Goal: Information Seeking & Learning: Learn about a topic

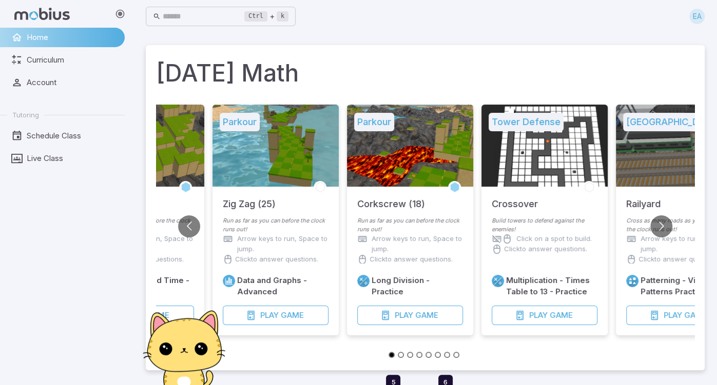
drag, startPoint x: 261, startPoint y: 182, endPoint x: 313, endPoint y: 178, distance: 52.5
click at [313, 178] on div at bounding box center [275, 146] width 126 height 82
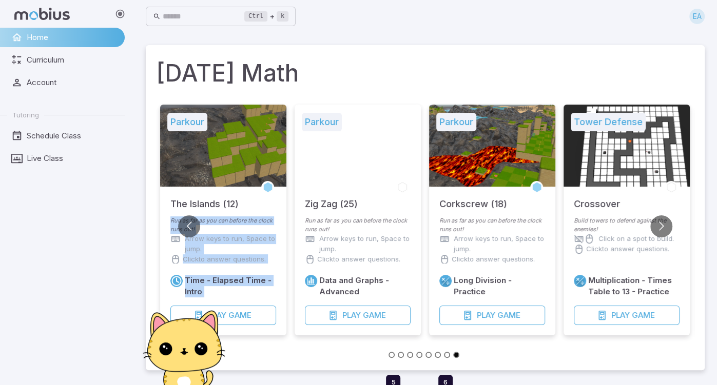
drag, startPoint x: 297, startPoint y: 178, endPoint x: 240, endPoint y: 199, distance: 61.2
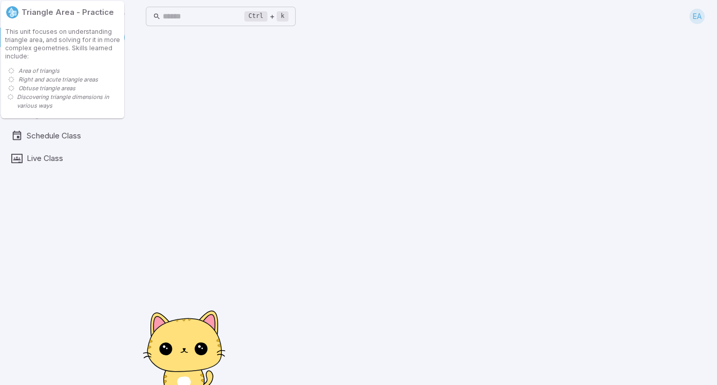
click at [278, 219] on main at bounding box center [424, 209] width 583 height 353
click at [0, 76] on div "Triangle Area - Practice This unit focuses on understanding triangle area, and …" at bounding box center [62, 59] width 125 height 118
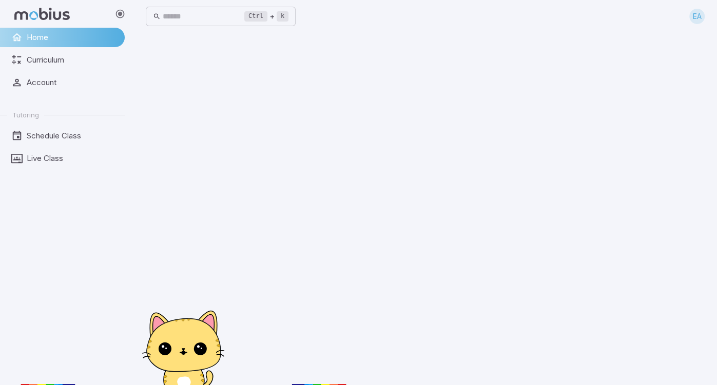
drag, startPoint x: 68, startPoint y: 116, endPoint x: 58, endPoint y: 147, distance: 32.3
click at [66, 122] on li "Tutoring" at bounding box center [62, 115] width 125 height 16
drag, startPoint x: 127, startPoint y: 288, endPoint x: 113, endPoint y: 238, distance: 51.8
click at [127, 283] on circle at bounding box center [183, 384] width 233 height 233
drag, startPoint x: 88, startPoint y: 174, endPoint x: 74, endPoint y: 166, distance: 16.3
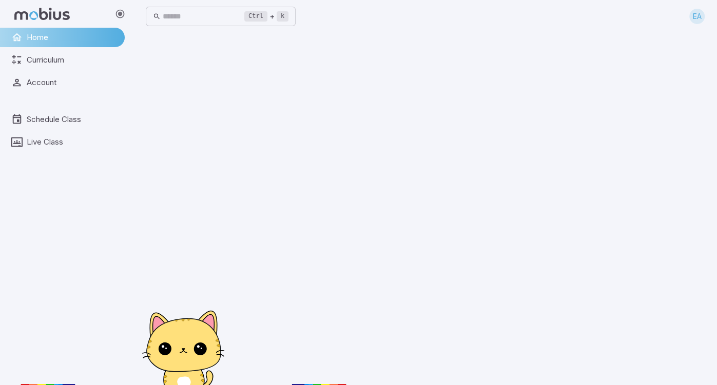
click at [87, 174] on div "Home Curriculum Account Schedule Class Live Class" at bounding box center [66, 207] width 133 height 358
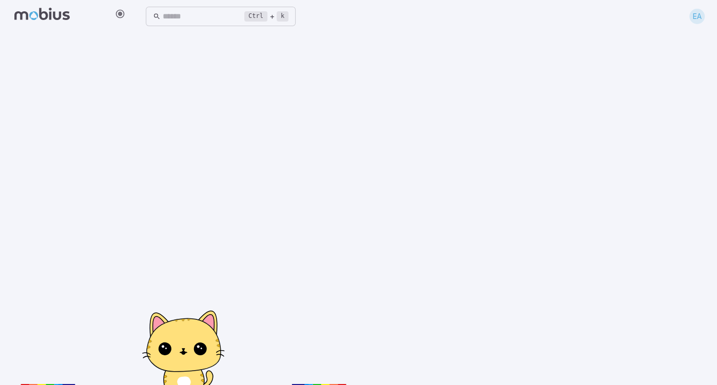
click at [65, 159] on div at bounding box center [66, 192] width 133 height 385
drag, startPoint x: 210, startPoint y: 49, endPoint x: 216, endPoint y: 46, distance: 6.3
click at [211, 49] on div "Ctrl + k ​ EA" at bounding box center [424, 192] width 583 height 385
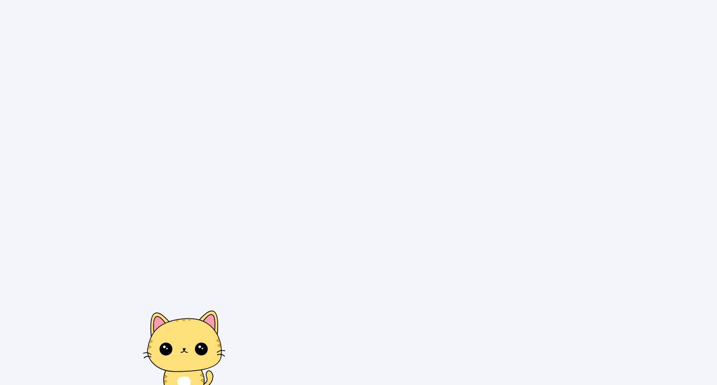
click at [594, 59] on div at bounding box center [358, 192] width 717 height 385
click at [428, 50] on div at bounding box center [358, 192] width 717 height 385
drag, startPoint x: 315, startPoint y: 20, endPoint x: 212, endPoint y: 346, distance: 341.6
click at [212, 346] on body at bounding box center [358, 192] width 717 height 385
drag, startPoint x: 198, startPoint y: 368, endPoint x: 192, endPoint y: 361, distance: 9.3
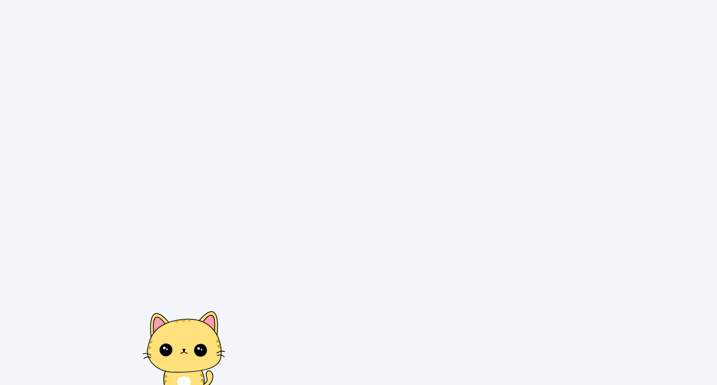
click at [193, 361] on icon at bounding box center [184, 346] width 74 height 53
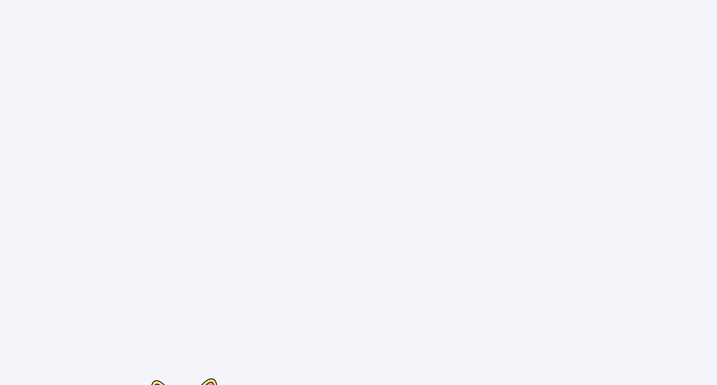
click at [504, 55] on body at bounding box center [358, 192] width 717 height 385
click at [188, 65] on body at bounding box center [358, 192] width 717 height 385
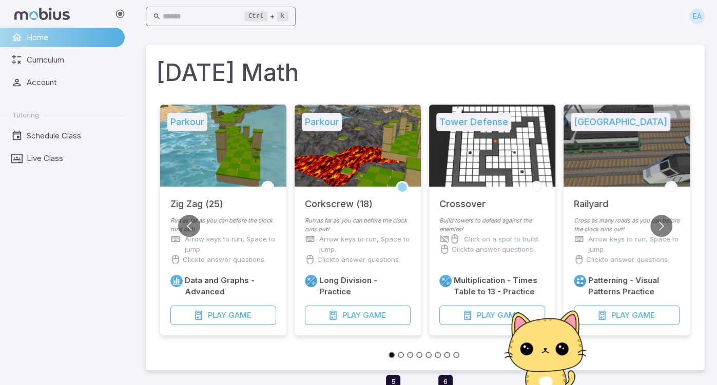
click at [225, 14] on input "text" at bounding box center [204, 17] width 82 height 20
click at [164, 19] on icon at bounding box center [159, 16] width 12 height 12
click at [120, 14] on icon at bounding box center [120, 14] width 10 height 10
click at [171, 16] on kbd "Ctrl" at bounding box center [164, 16] width 23 height 10
click at [173, 19] on div "+ k ​" at bounding box center [162, 16] width 33 height 12
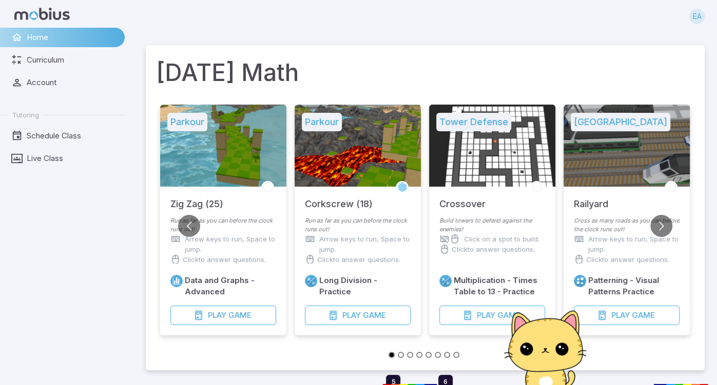
click at [90, 39] on span "Home" at bounding box center [72, 37] width 91 height 11
click at [51, 62] on span "Curriculum" at bounding box center [72, 59] width 91 height 11
click at [46, 84] on span "Account" at bounding box center [72, 82] width 91 height 11
click at [51, 136] on span "Schedule Class" at bounding box center [72, 135] width 91 height 11
click at [45, 153] on span "Live Class" at bounding box center [72, 158] width 91 height 11
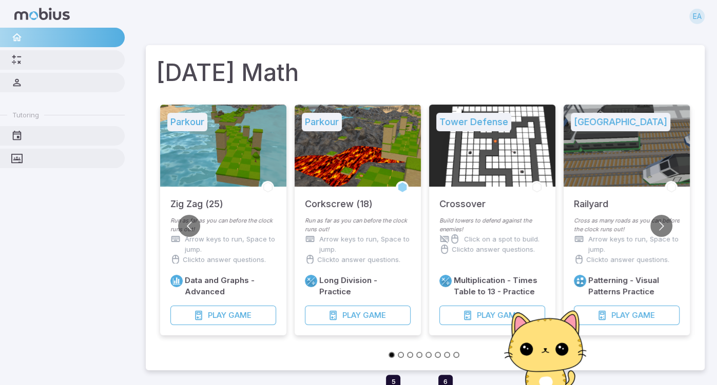
click at [47, 139] on link at bounding box center [62, 135] width 125 height 19
click at [33, 159] on div "Tutoring" at bounding box center [66, 207] width 133 height 358
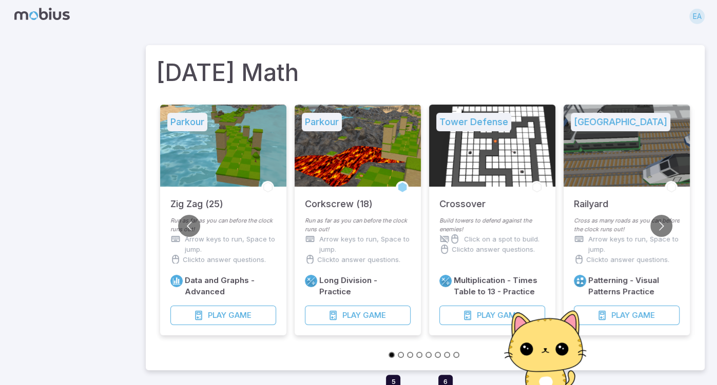
click at [52, 16] on icon at bounding box center [41, 14] width 55 height 12
click at [616, 314] on span "Play" at bounding box center [620, 315] width 18 height 11
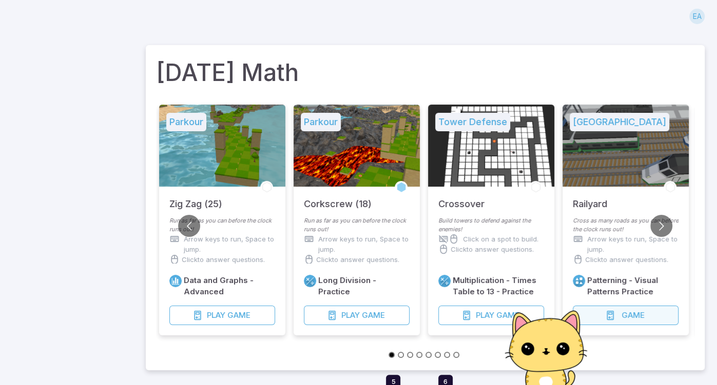
click at [597, 284] on h6 "Patterning - Visual Patterns Practice" at bounding box center [632, 286] width 91 height 23
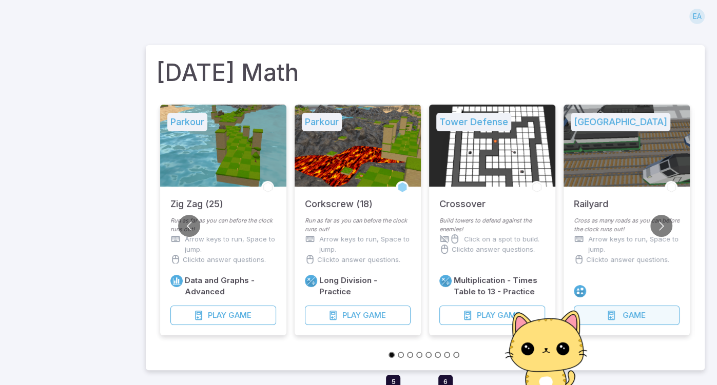
click at [598, 253] on p "Arrow keys to run, Space to jump." at bounding box center [633, 244] width 91 height 21
click at [596, 227] on p "Cross as many roads as you can before the clock runs out!" at bounding box center [627, 225] width 106 height 17
click at [595, 263] on div "Game" at bounding box center [626, 289] width 126 height 92
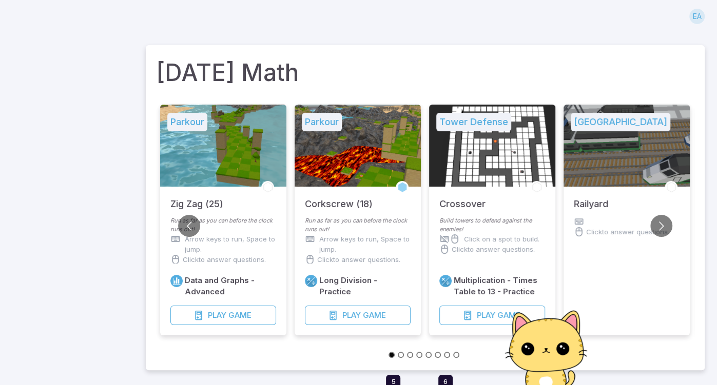
click at [584, 289] on div "Road Crossing Railyard Click to answer questions." at bounding box center [626, 220] width 126 height 231
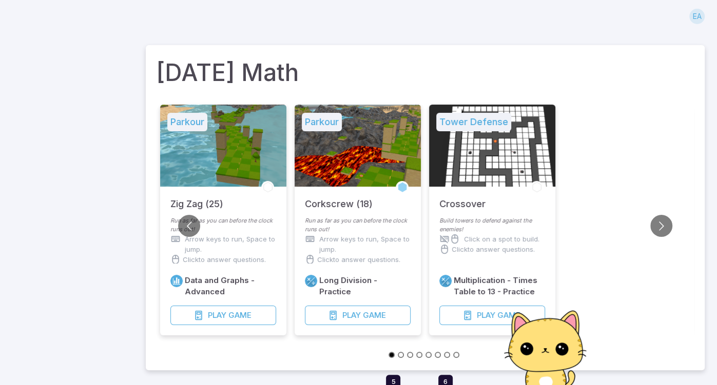
click at [498, 305] on div "Multiplication - Times Table to 13 - Practice Play Game" at bounding box center [492, 300] width 106 height 50
click at [479, 242] on p "Click on a spot to build." at bounding box center [501, 239] width 75 height 10
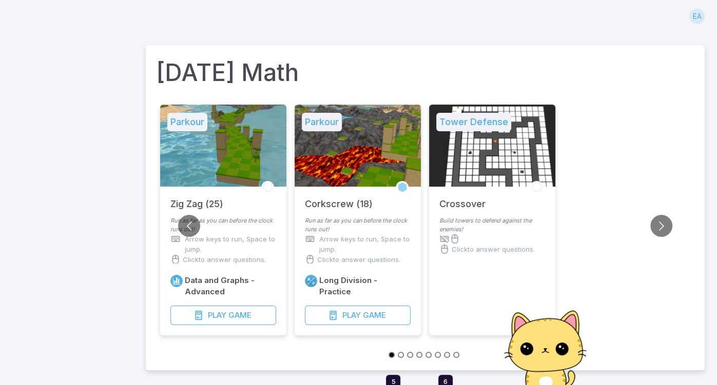
click at [452, 237] on icon at bounding box center [455, 239] width 10 height 10
click at [440, 240] on icon at bounding box center [444, 239] width 10 height 10
drag, startPoint x: 444, startPoint y: 243, endPoint x: 450, endPoint y: 251, distance: 9.9
click at [447, 249] on div "Build towers to defend against the enemies! Click to answer questions." at bounding box center [492, 234] width 126 height 34
click at [473, 135] on div at bounding box center [492, 146] width 126 height 82
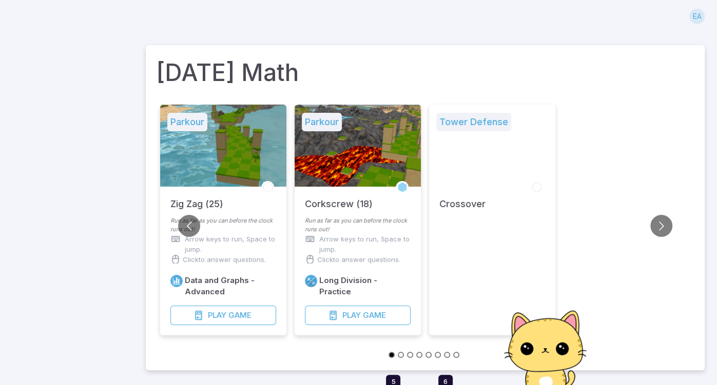
click at [465, 126] on h5 "Tower Defense" at bounding box center [473, 122] width 75 height 18
click at [460, 210] on h5 "Crossover" at bounding box center [462, 199] width 46 height 25
click at [453, 207] on div at bounding box center [492, 264] width 126 height 144
click at [420, 229] on div "Run as far as you can before the clock runs out! Arrow keys to run, Space to ju…" at bounding box center [358, 243] width 126 height 53
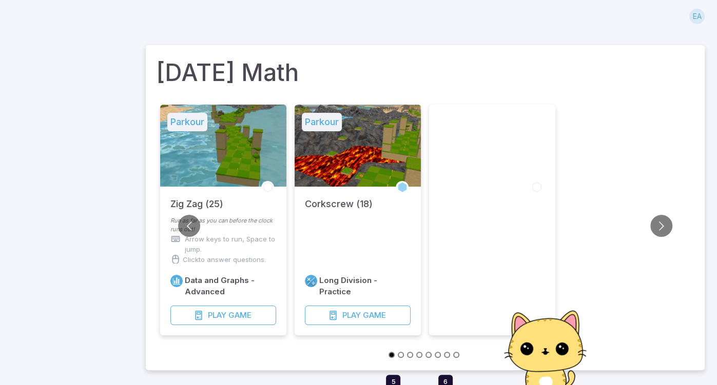
click at [471, 231] on div at bounding box center [492, 220] width 126 height 231
click at [445, 261] on li at bounding box center [492, 226] width 134 height 243
click at [404, 280] on div "Long Division - Practice Play Game" at bounding box center [358, 276] width 126 height 119
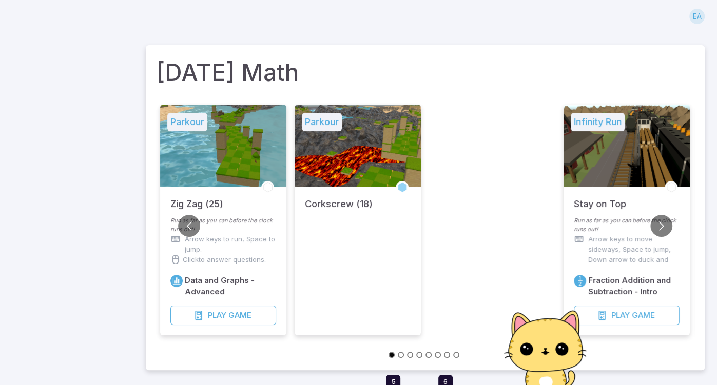
drag, startPoint x: 404, startPoint y: 282, endPoint x: 401, endPoint y: 275, distance: 7.6
click at [388, 248] on div "Parkour Corkscrew (18)" at bounding box center [358, 220] width 126 height 231
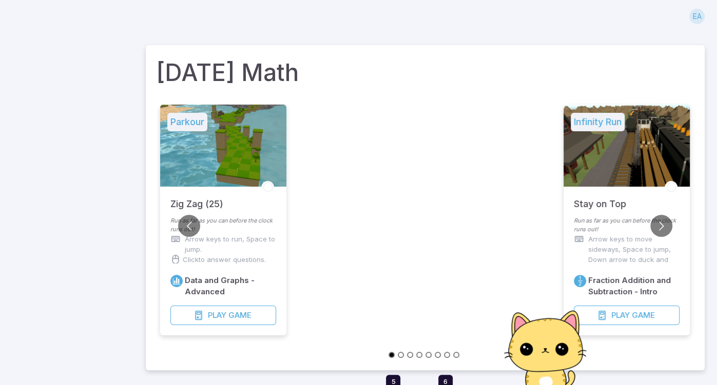
click at [237, 253] on p "Arrow keys to run, Space to jump." at bounding box center [230, 244] width 91 height 21
click at [248, 246] on p "Click to answer questions." at bounding box center [224, 249] width 83 height 10
click at [248, 246] on div at bounding box center [223, 249] width 106 height 10
click at [252, 249] on div "Run as far as you can before the clock runs out!" at bounding box center [223, 234] width 126 height 34
click at [253, 250] on div "Data and Graphs - Advanced Play Game" at bounding box center [223, 276] width 126 height 119
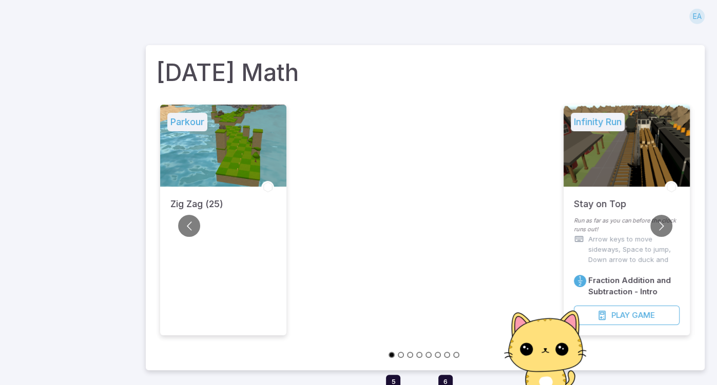
click at [235, 240] on div "Parkour Zig Zag (25)" at bounding box center [223, 220] width 126 height 231
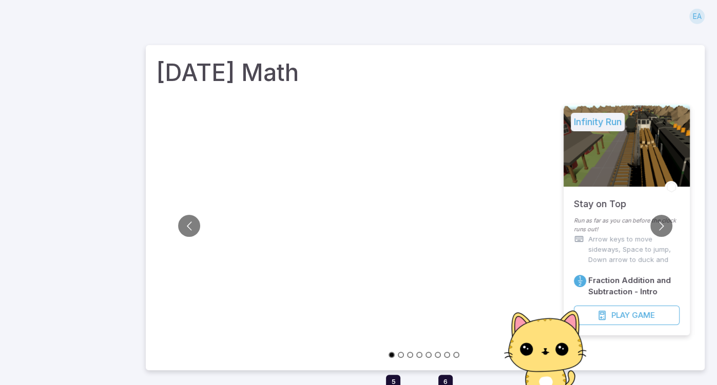
click at [235, 239] on li at bounding box center [223, 226] width 134 height 243
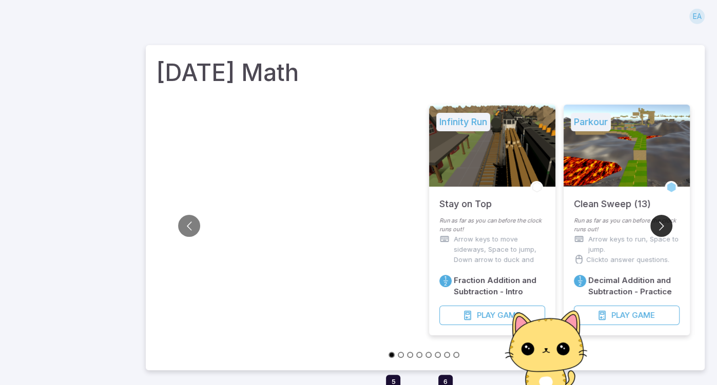
click at [662, 229] on button "Go to next slide" at bounding box center [661, 226] width 22 height 22
click at [384, 170] on li at bounding box center [357, 226] width 134 height 243
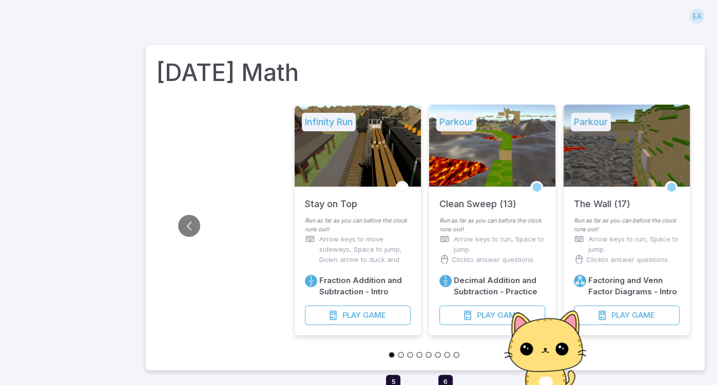
click at [240, 129] on li at bounding box center [223, 226] width 134 height 243
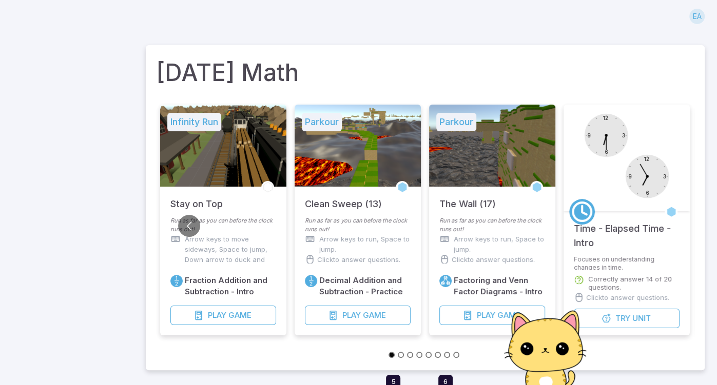
click at [428, 70] on h1 "[DATE] Math" at bounding box center [425, 72] width 538 height 35
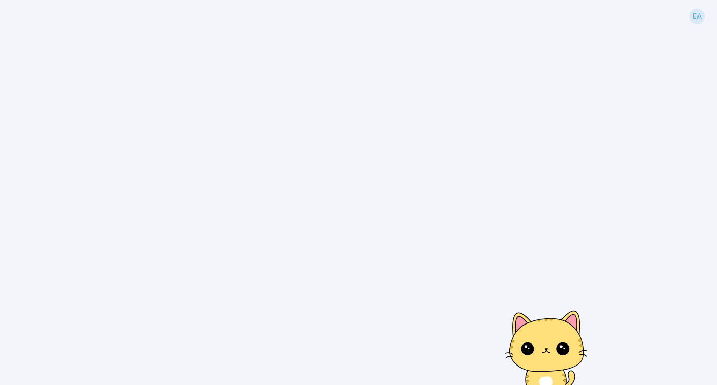
click at [693, 19] on div "EA" at bounding box center [696, 16] width 15 height 15
click at [558, 347] on div at bounding box center [560, 347] width 4 height 4
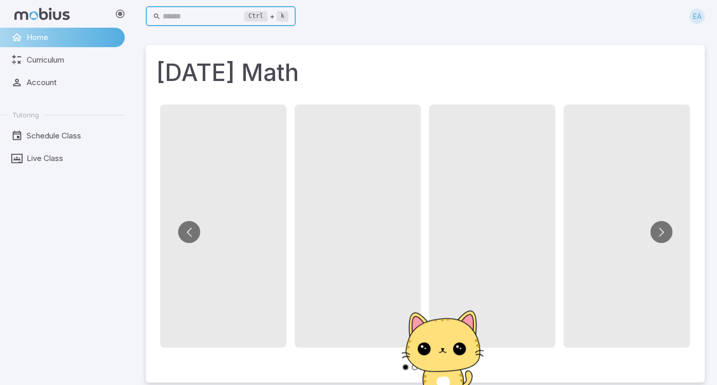
click at [224, 21] on input "text" at bounding box center [204, 17] width 82 height 20
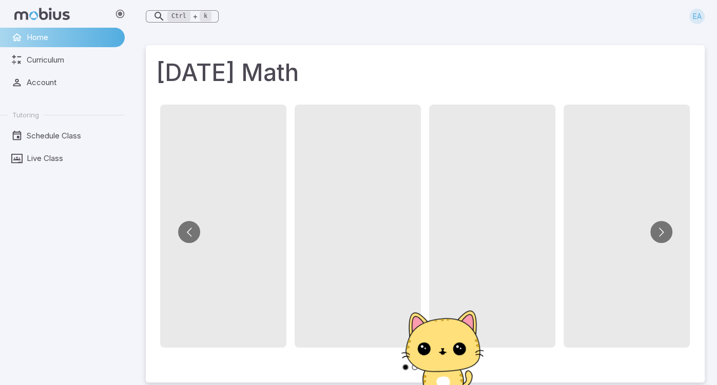
click at [224, 25] on div "Ctrl + k ​ EA" at bounding box center [425, 16] width 559 height 23
click at [195, 9] on div at bounding box center [425, 16] width 559 height 33
click at [120, 35] on link "Home" at bounding box center [62, 37] width 125 height 19
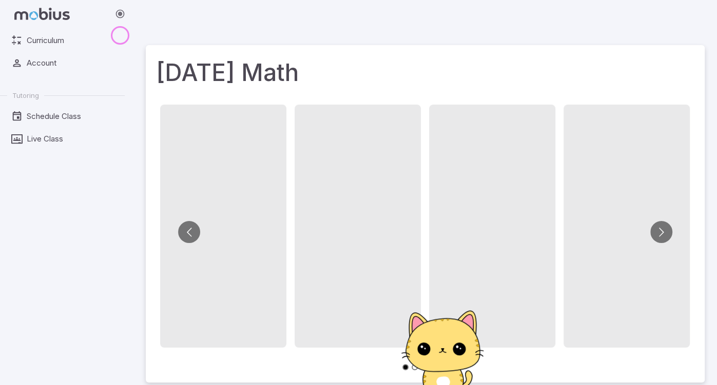
click at [109, 80] on ul "Curriculum Account Tutoring Schedule Class Live Class" at bounding box center [62, 90] width 125 height 118
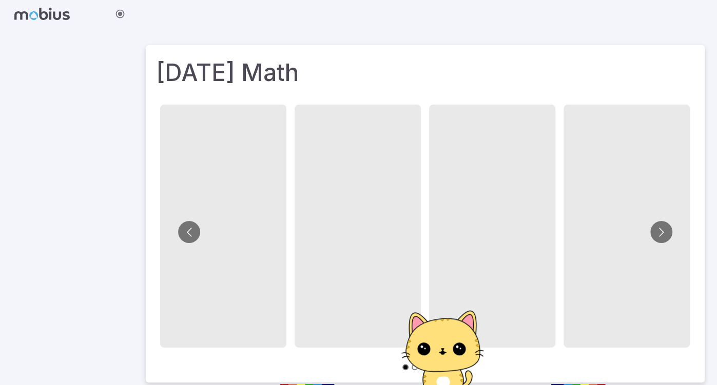
drag, startPoint x: 105, startPoint y: 99, endPoint x: 104, endPoint y: 110, distance: 11.3
click at [104, 111] on div at bounding box center [66, 207] width 133 height 358
click at [439, 189] on span at bounding box center [492, 226] width 126 height 243
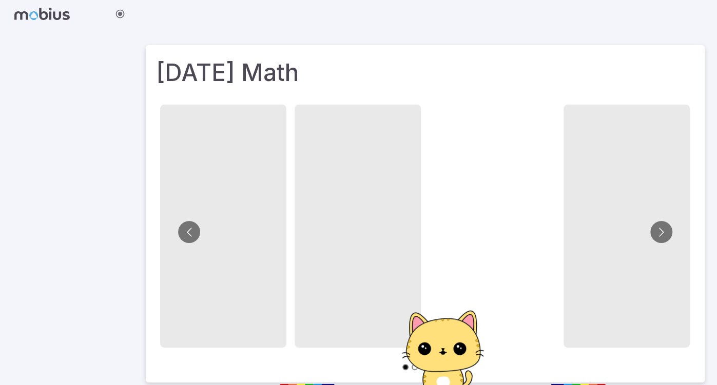
click at [462, 212] on span at bounding box center [495, 231] width 135 height 248
click at [300, 208] on span at bounding box center [358, 226] width 126 height 243
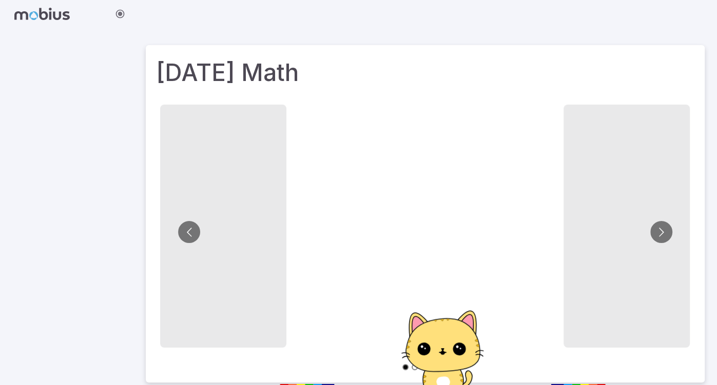
drag, startPoint x: 299, startPoint y: 208, endPoint x: 291, endPoint y: 205, distance: 8.8
click at [298, 207] on span at bounding box center [360, 226] width 136 height 248
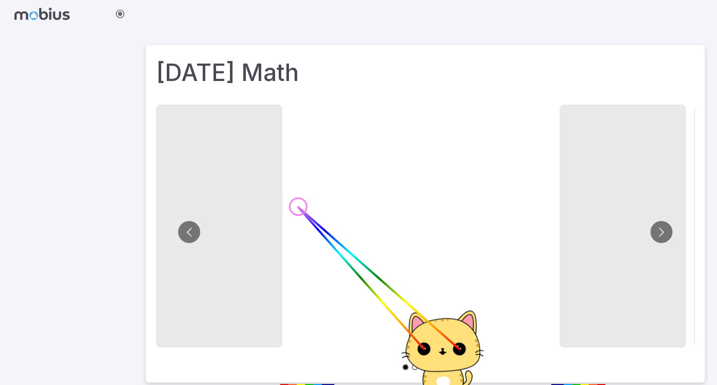
drag, startPoint x: 291, startPoint y: 205, endPoint x: 274, endPoint y: 204, distance: 17.0
click at [286, 205] on li at bounding box center [353, 233] width 134 height 256
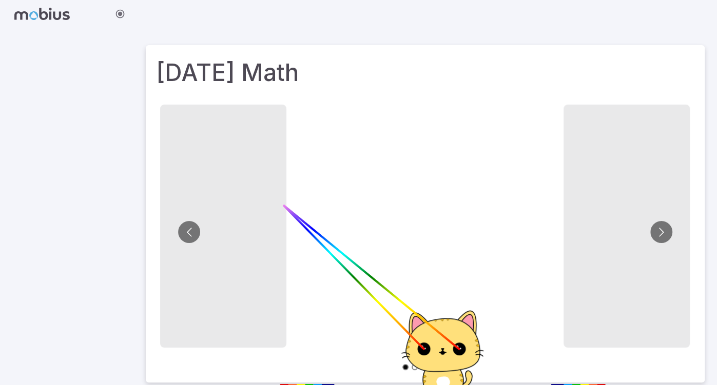
click at [251, 205] on span at bounding box center [223, 226] width 126 height 243
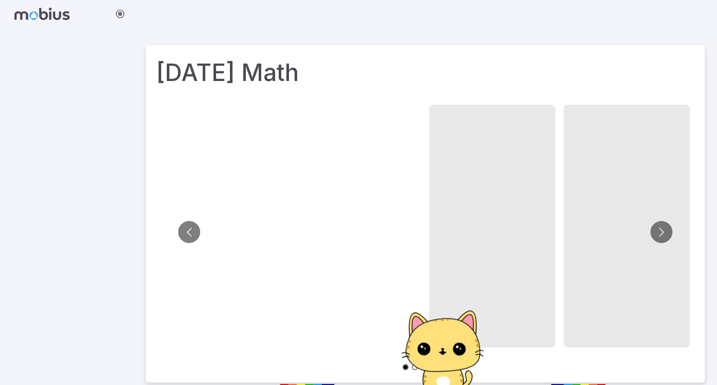
click at [249, 203] on span at bounding box center [224, 222] width 136 height 248
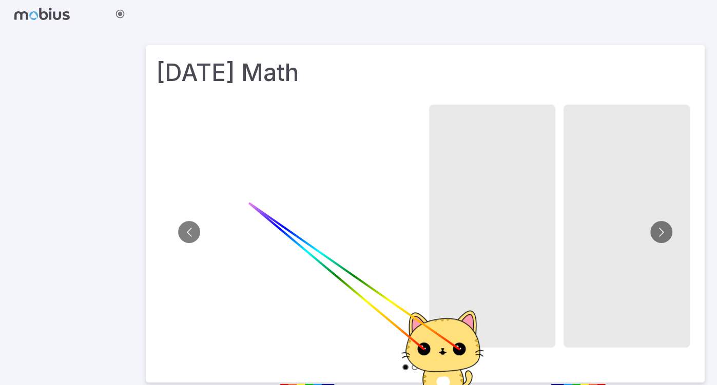
drag, startPoint x: 317, startPoint y: 201, endPoint x: 621, endPoint y: 215, distance: 304.1
click at [386, 208] on li at bounding box center [357, 233] width 134 height 256
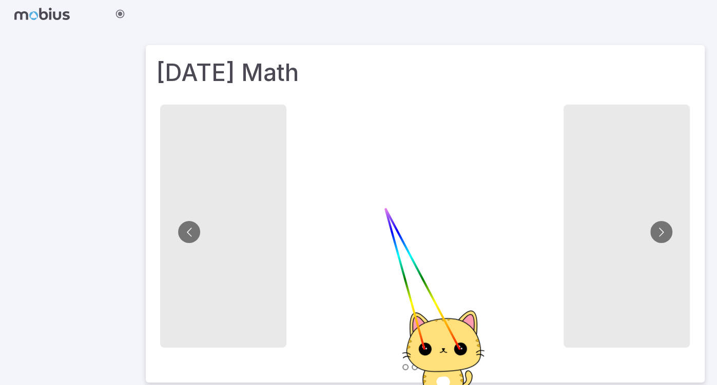
click at [622, 216] on span at bounding box center [626, 226] width 126 height 243
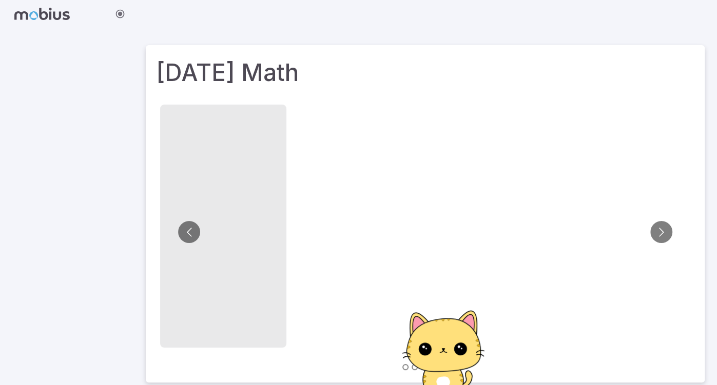
drag, startPoint x: 641, startPoint y: 216, endPoint x: 669, endPoint y: 222, distance: 28.4
click at [644, 219] on li at bounding box center [626, 233] width 134 height 256
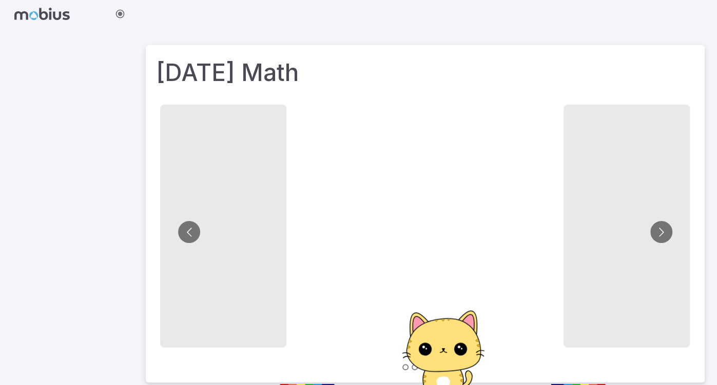
click at [649, 234] on div at bounding box center [425, 237] width 538 height 272
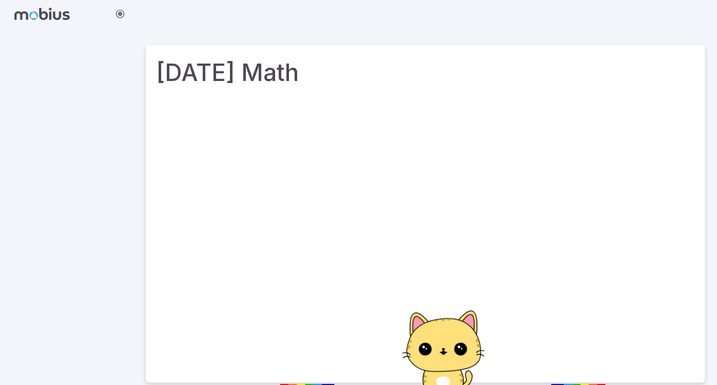
click at [649, 232] on div at bounding box center [422, 238] width 546 height 289
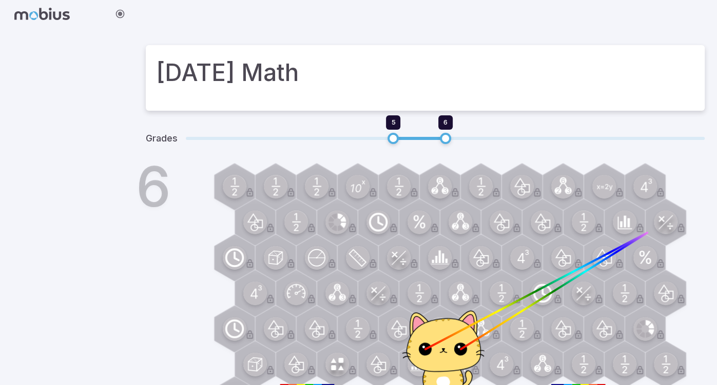
click at [654, 231] on div at bounding box center [665, 222] width 47 height 47
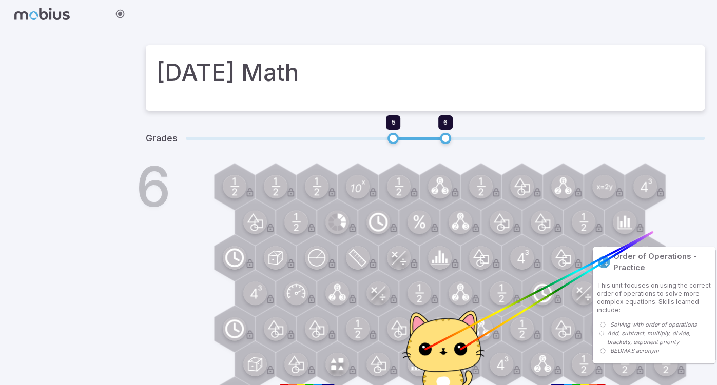
click at [651, 236] on div at bounding box center [665, 222] width 47 height 47
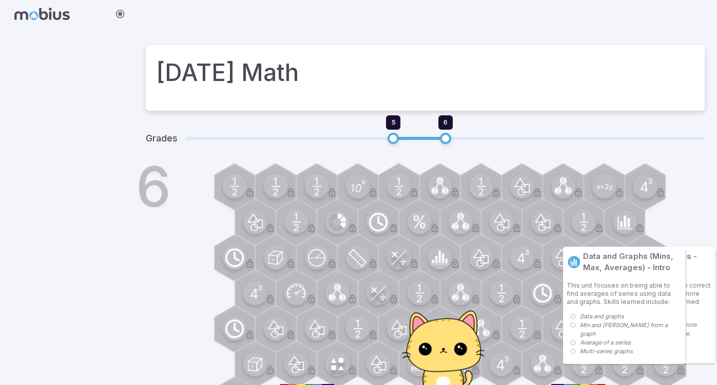
drag, startPoint x: 570, startPoint y: 247, endPoint x: 557, endPoint y: 248, distance: 12.9
click at [558, 249] on laser-cat-rainbow at bounding box center [443, 301] width 334 height 170
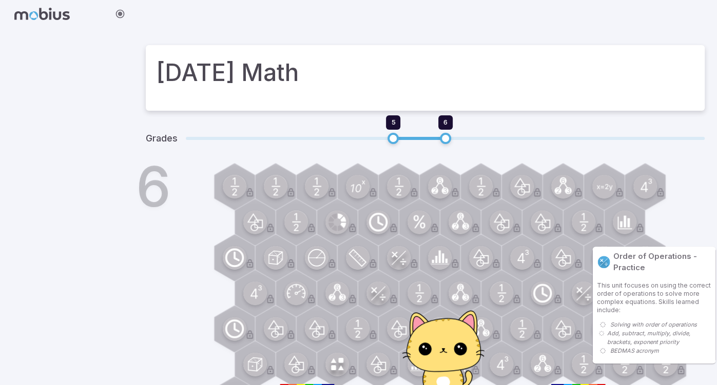
click at [548, 248] on laser-cat-rainbow at bounding box center [443, 301] width 334 height 170
click at [441, 245] on div "6" at bounding box center [439, 297] width 530 height 263
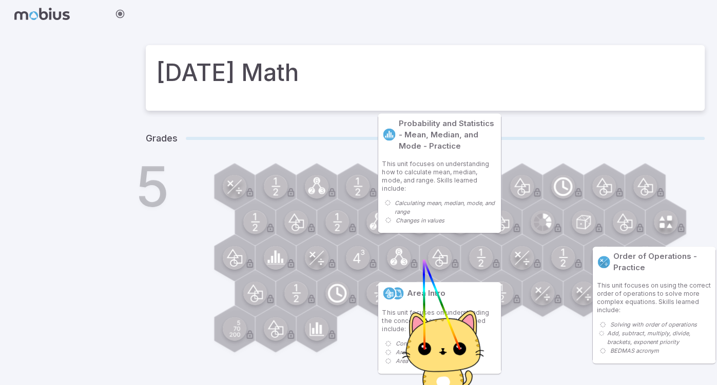
click at [431, 277] on div at bounding box center [439, 258] width 47 height 47
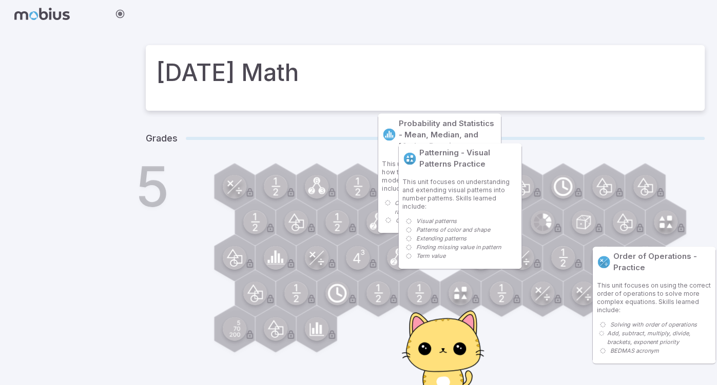
click at [454, 289] on circle at bounding box center [460, 294] width 24 height 24
click at [469, 276] on div at bounding box center [460, 293] width 47 height 47
click at [469, 276] on div "5" at bounding box center [439, 260] width 530 height 189
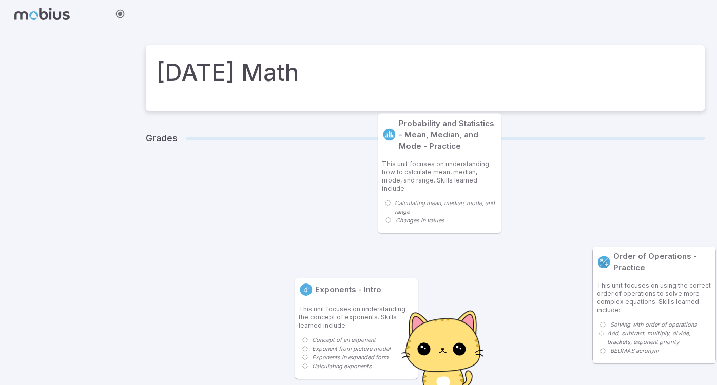
click at [223, 197] on main "Today's Math Grades 5 6" at bounding box center [424, 209] width 583 height 353
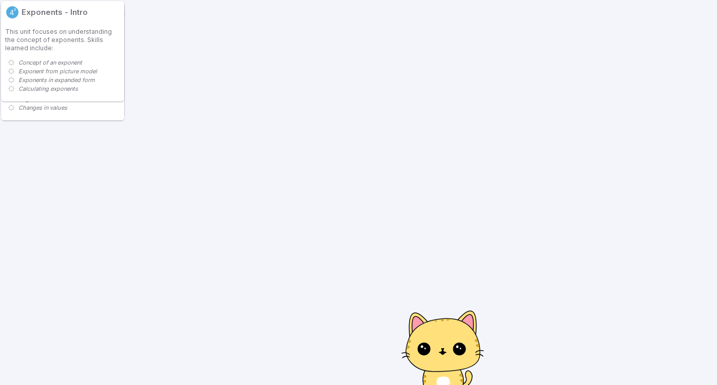
click at [240, 152] on div at bounding box center [424, 192] width 583 height 385
click at [119, 76] on div "Exponents - Intro This unit focuses on understanding the concept of exponents. …" at bounding box center [62, 51] width 123 height 101
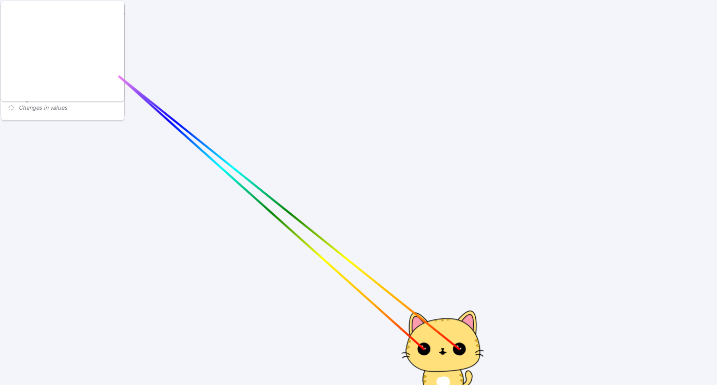
click at [95, 68] on p "This unit focuses on understanding how to calculate mean, median, mode, and ran…" at bounding box center [62, 63] width 115 height 33
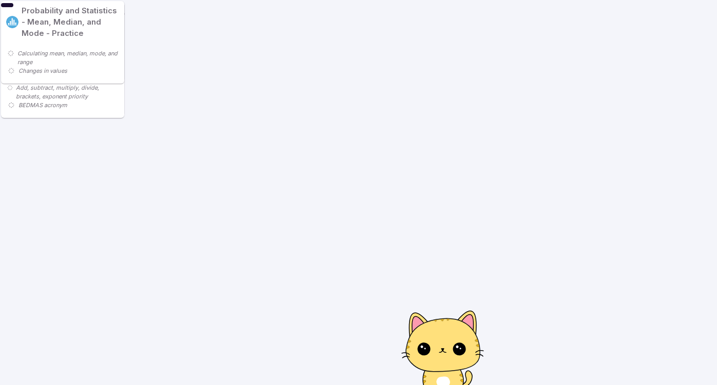
click at [89, 77] on ul "Calculating mean, median, mode, and range Changes in values" at bounding box center [62, 62] width 115 height 34
click at [89, 77] on p "Solving with order of operations" at bounding box center [61, 79] width 87 height 9
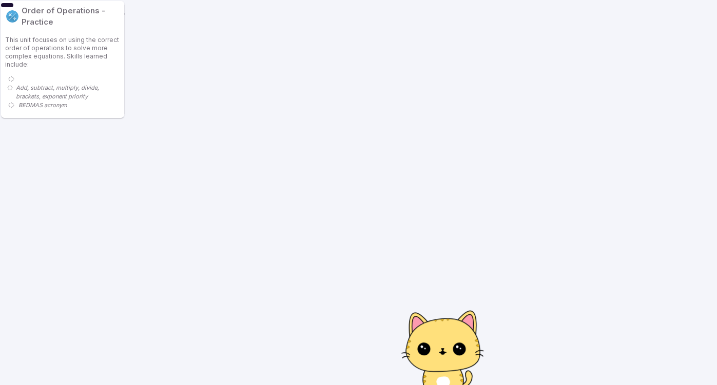
click at [89, 77] on p "Solving with order of operations" at bounding box center [60, 79] width 87 height 16
click at [89, 77] on li at bounding box center [63, 78] width 113 height 7
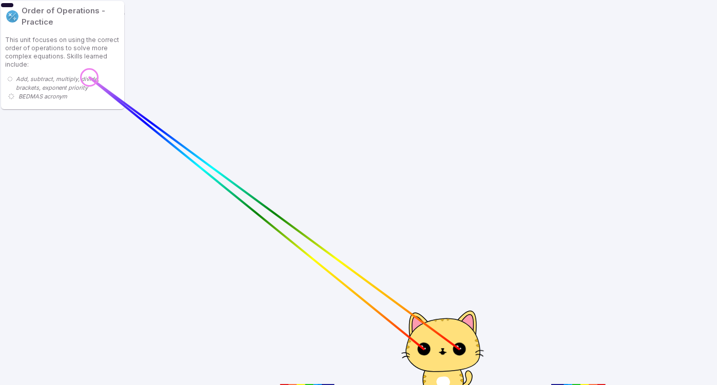
click at [89, 77] on ul "Add, subtract, multiply, divide, brackets, exponent priority BEDMAS acronym" at bounding box center [62, 88] width 115 height 34
click at [88, 74] on div at bounding box center [66, 192] width 133 height 385
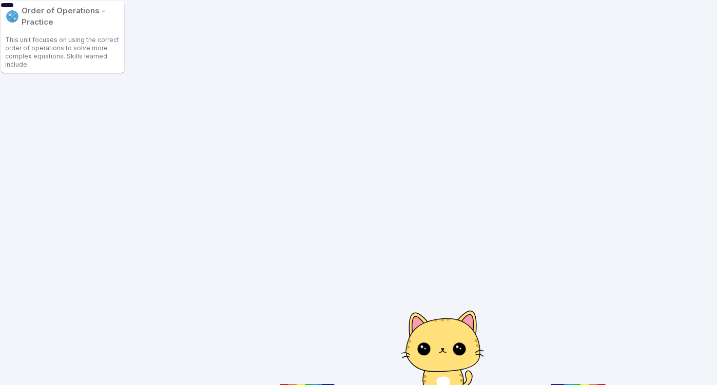
drag, startPoint x: 88, startPoint y: 58, endPoint x: 88, endPoint y: 52, distance: 6.2
click at [88, 58] on p "This unit focuses on using the correct order of operations to solve more comple…" at bounding box center [62, 52] width 115 height 33
click at [88, 50] on div at bounding box center [66, 192] width 133 height 385
click at [83, 30] on div "Order of Operations - Practice" at bounding box center [62, 18] width 123 height 35
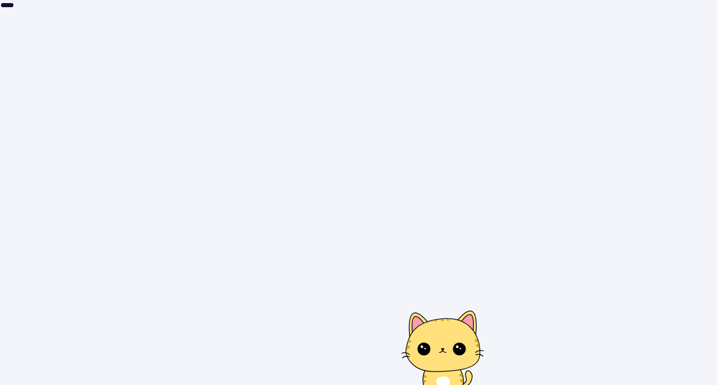
click at [6, 7] on div at bounding box center [7, 4] width 14 height 8
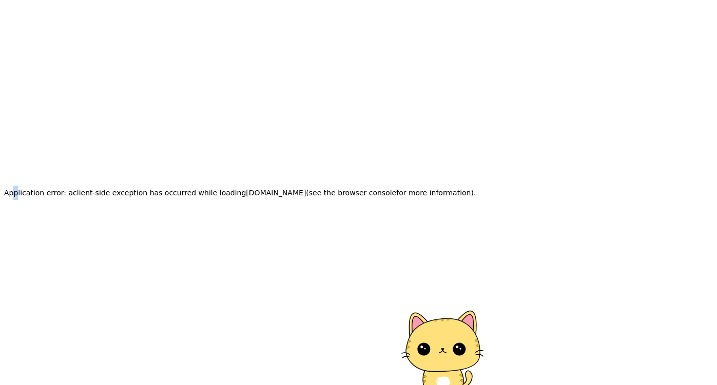
click at [10, 123] on div "Application error: a client -side exception has occurred while loading app.mobi…" at bounding box center [240, 192] width 480 height 385
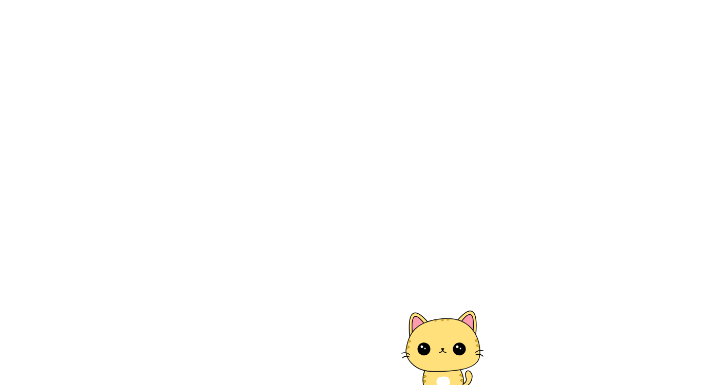
click at [19, 22] on html at bounding box center [358, 192] width 717 height 385
click at [21, 135] on html at bounding box center [358, 192] width 717 height 385
click at [700, 101] on html at bounding box center [358, 192] width 717 height 385
click at [707, 118] on html at bounding box center [358, 192] width 717 height 385
click at [201, 0] on html at bounding box center [358, 192] width 717 height 385
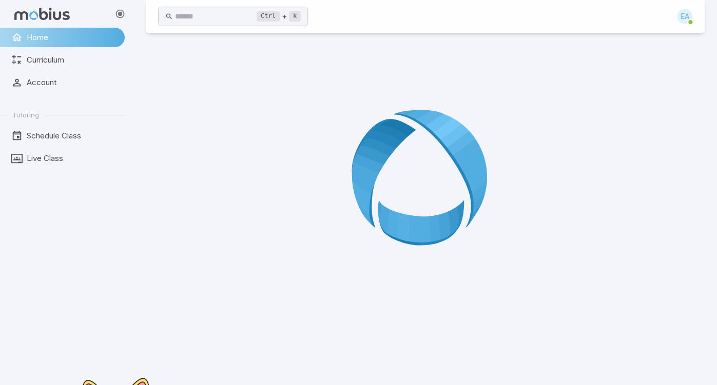
scroll to position [41, 0]
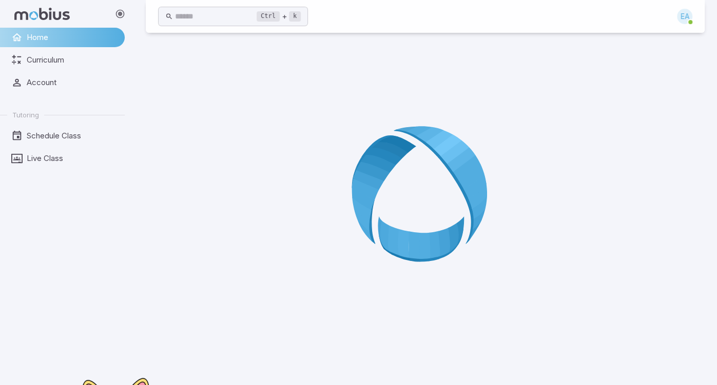
click at [685, 28] on div "Ctrl + k ​ EA" at bounding box center [425, 16] width 559 height 33
click at [683, 17] on div "EA" at bounding box center [684, 16] width 15 height 15
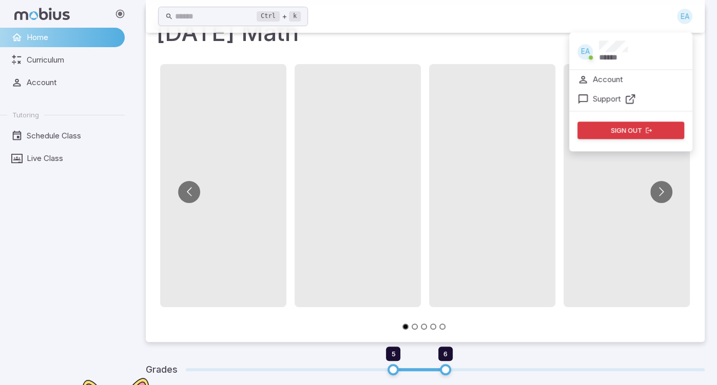
click at [595, 75] on p "Account" at bounding box center [608, 79] width 30 height 11
